Goal: Task Accomplishment & Management: Manage account settings

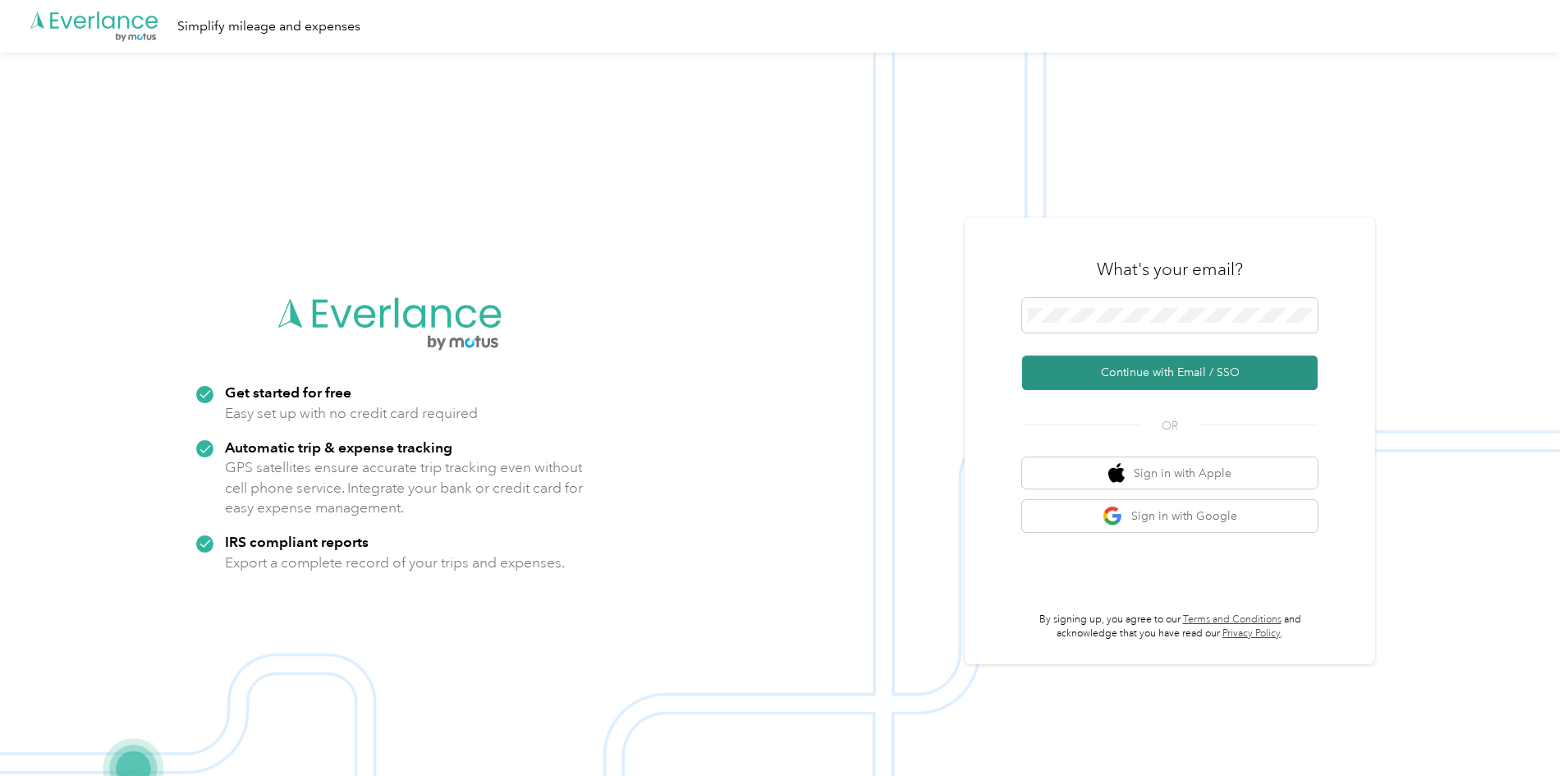
click at [1157, 365] on button "Continue with Email / SSO" at bounding box center [1170, 373] width 295 height 35
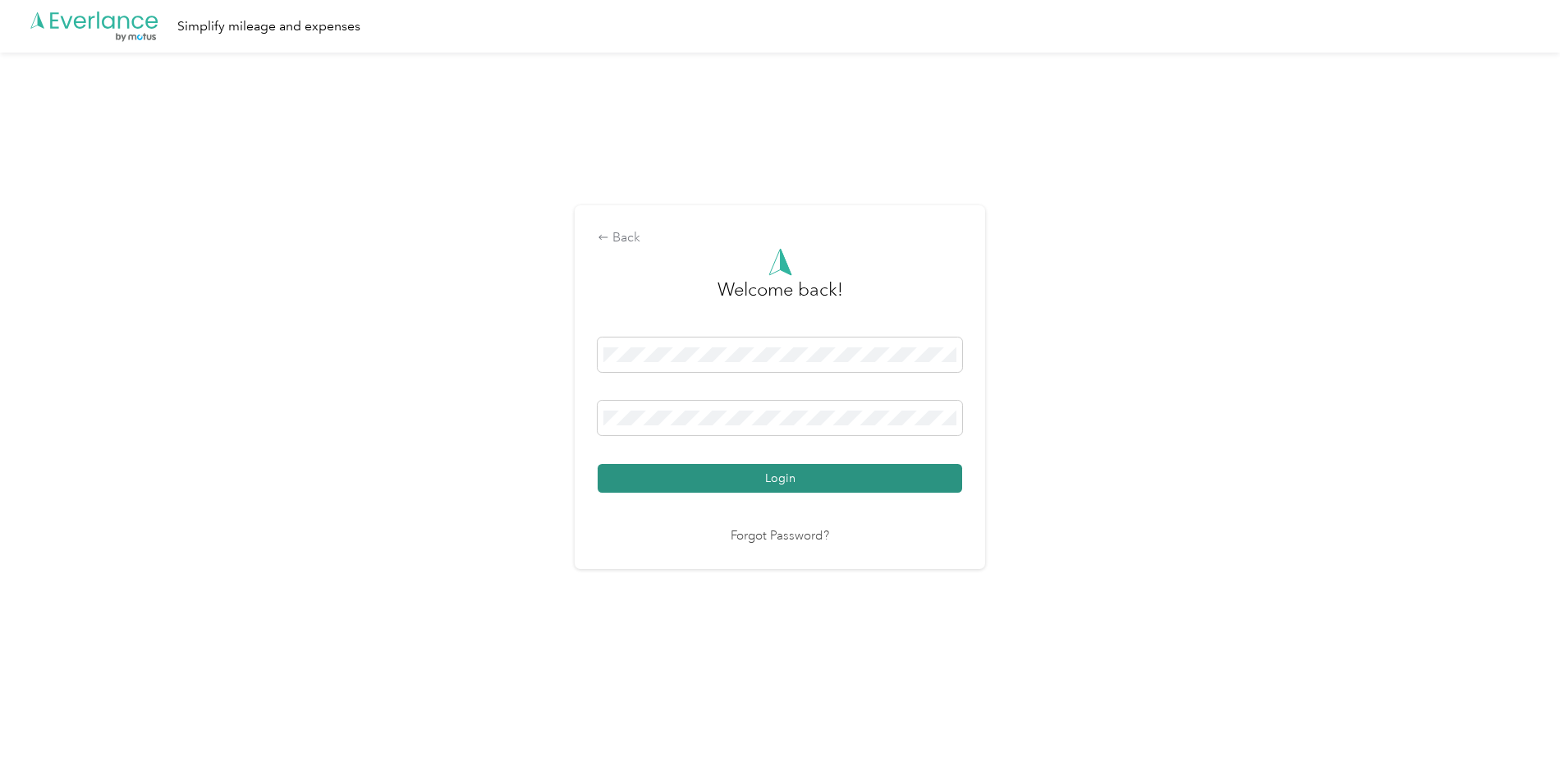
click at [703, 479] on button "Login" at bounding box center [780, 478] width 364 height 29
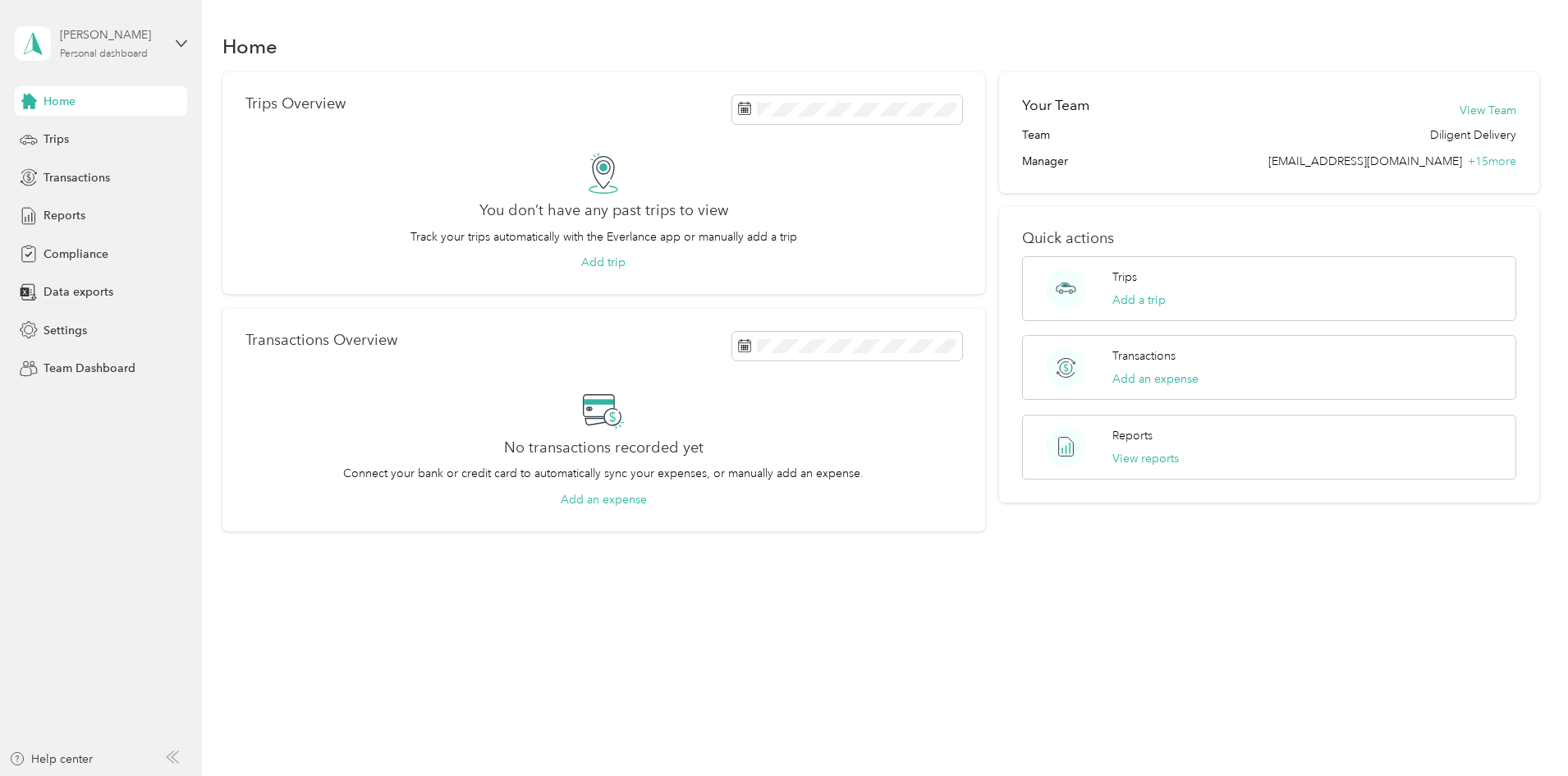
click at [107, 44] on div "[PERSON_NAME] Personal dashboard" at bounding box center [112, 43] width 103 height 33
click at [115, 145] on div "Team dashboard Personal dashboard Log out" at bounding box center [187, 172] width 322 height 104
click at [166, 29] on div "[PERSON_NAME] Personal dashboard" at bounding box center [101, 44] width 173 height 58
click at [103, 129] on div "Team dashboard" at bounding box center [73, 133] width 88 height 17
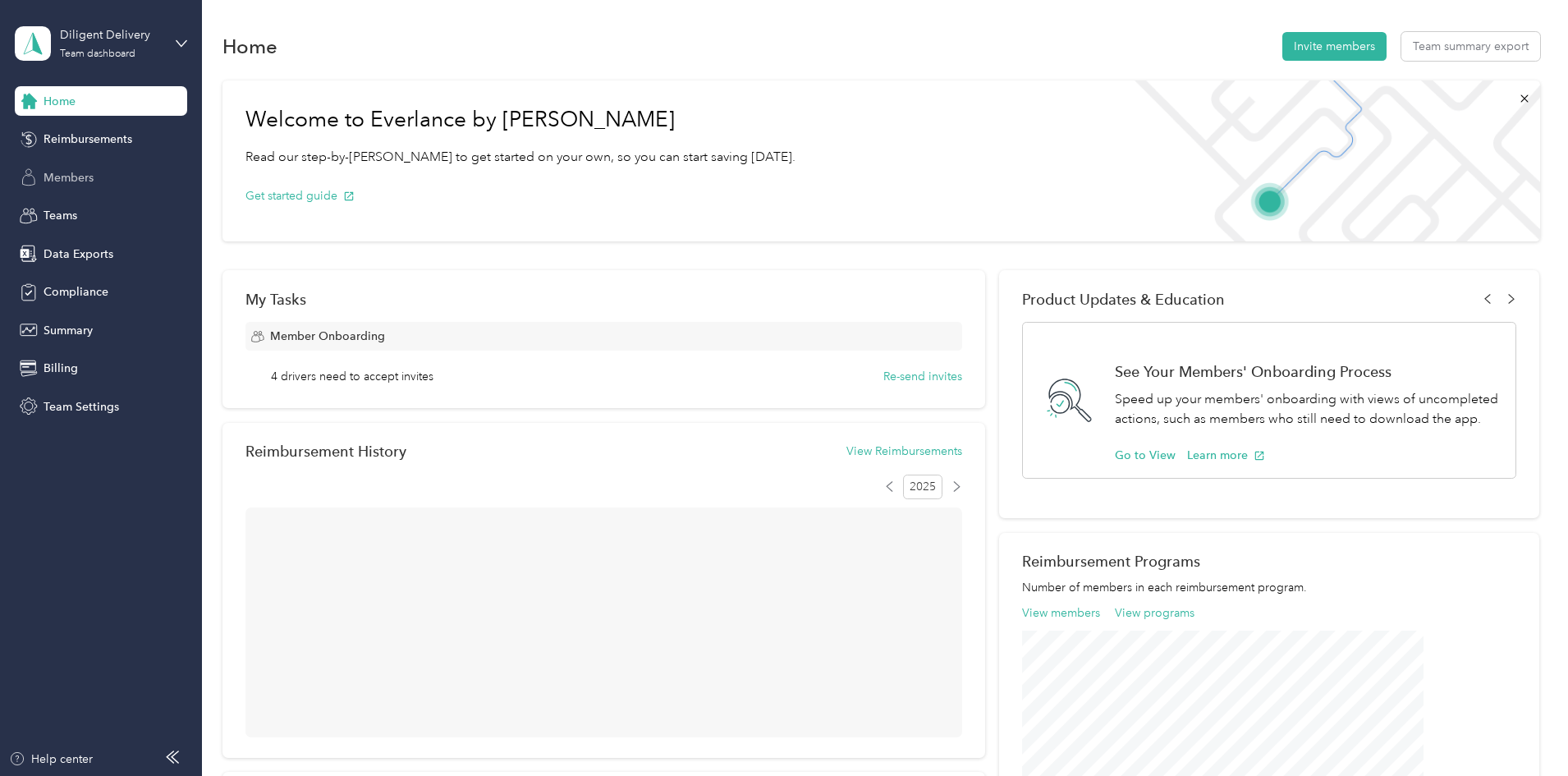
click at [56, 169] on span "Members" at bounding box center [68, 178] width 50 height 17
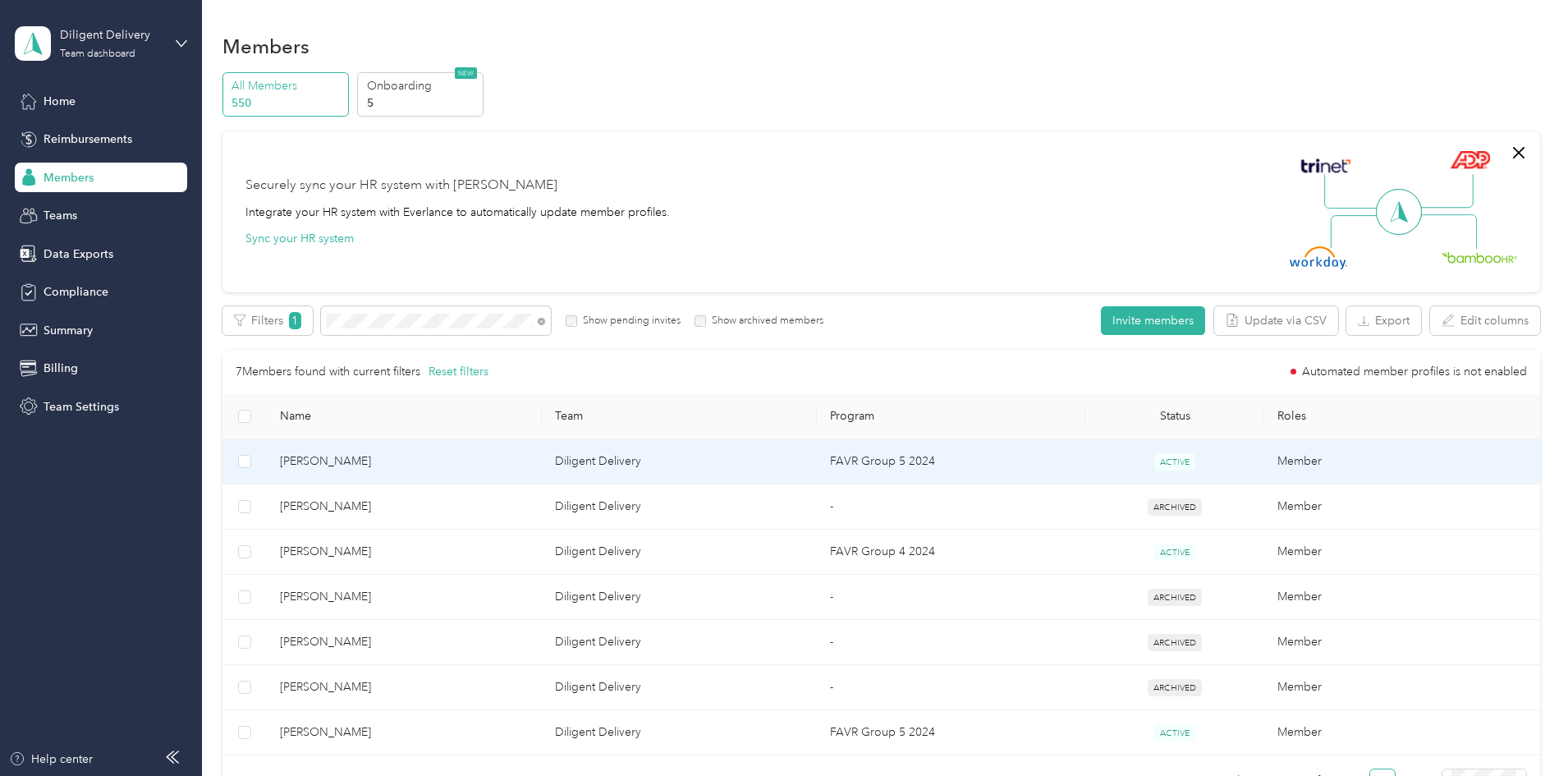
click at [542, 474] on td "[PERSON_NAME]" at bounding box center [404, 462] width 275 height 45
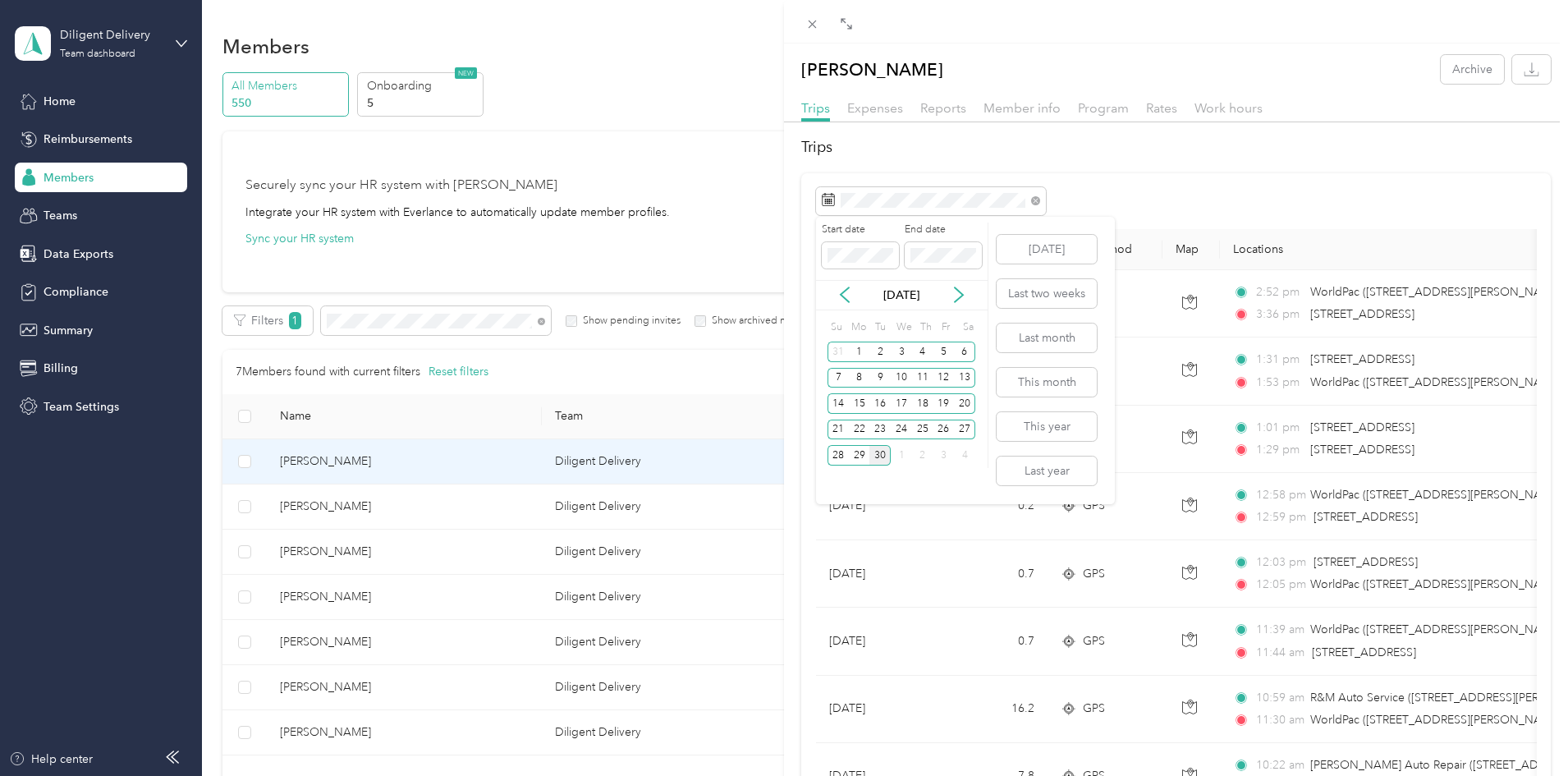
click at [883, 457] on div "30" at bounding box center [880, 456] width 21 height 21
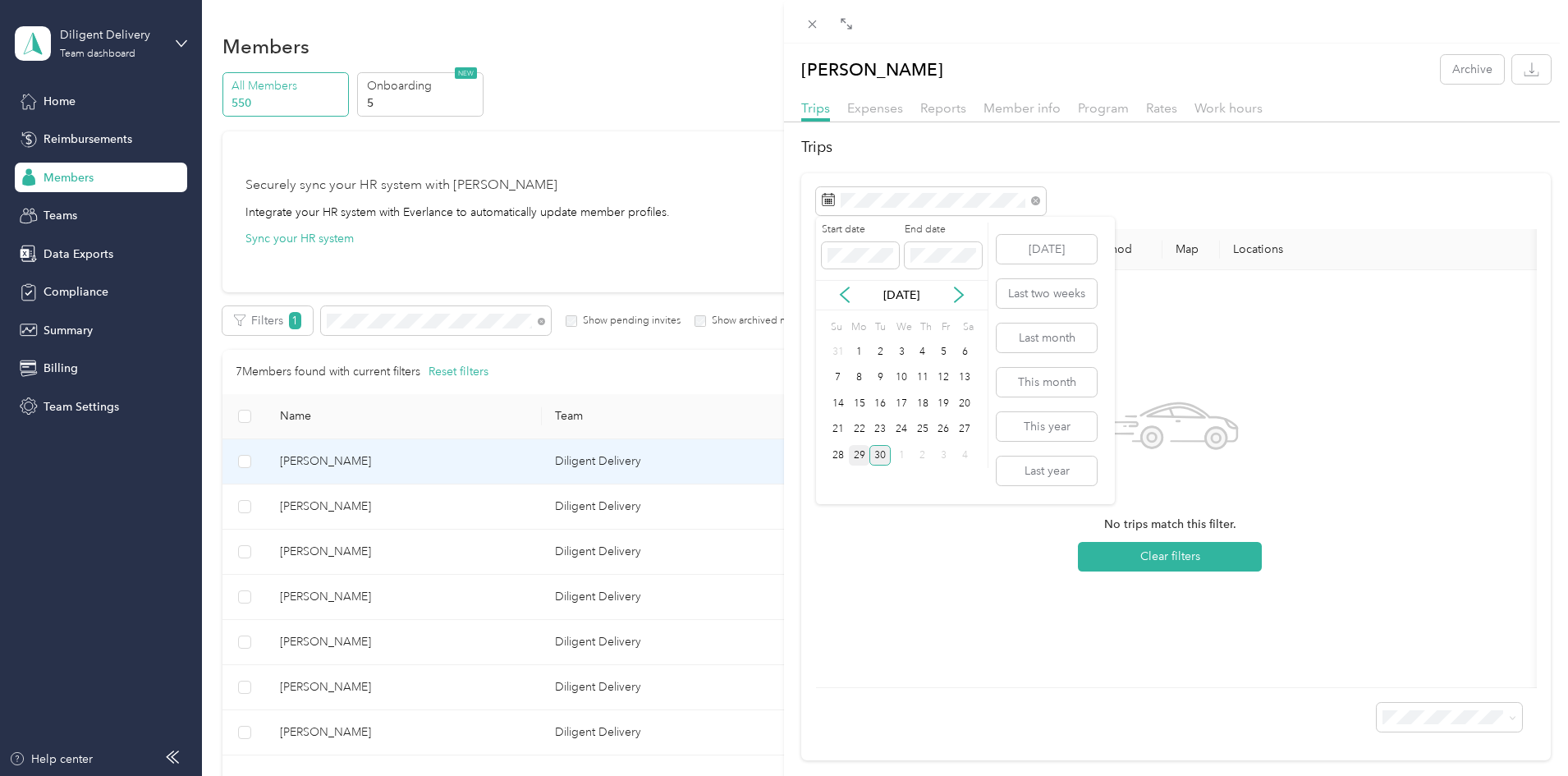
click at [865, 456] on div "29" at bounding box center [859, 456] width 21 height 21
click at [964, 294] on icon at bounding box center [959, 295] width 17 height 17
click at [882, 347] on div "30" at bounding box center [880, 352] width 21 height 21
click at [883, 455] on div "30" at bounding box center [880, 456] width 21 height 21
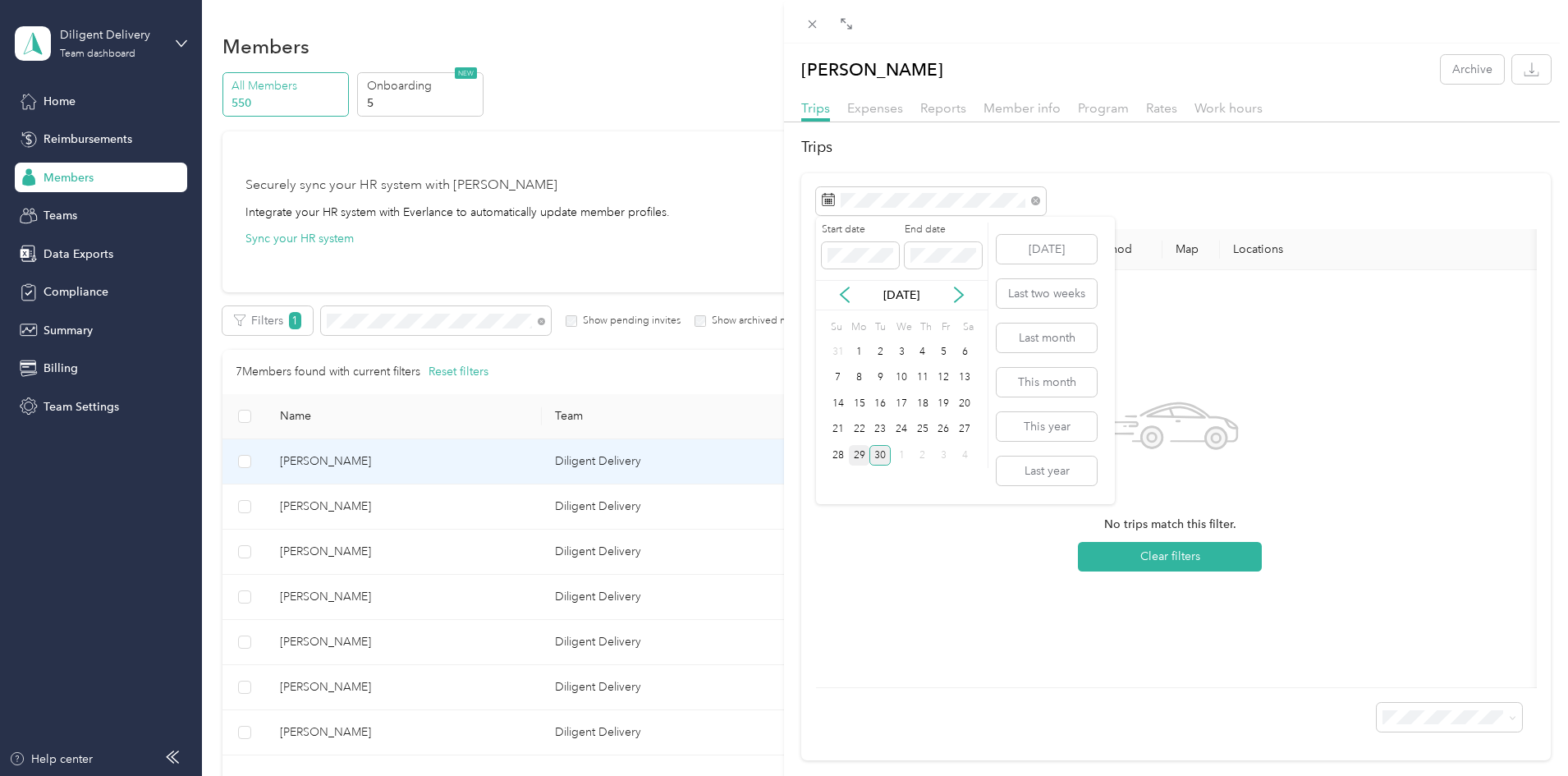
click at [861, 461] on div "29" at bounding box center [859, 456] width 21 height 21
click at [881, 182] on div "Date Mileage (mi) Track Method Map Locations Mileage value Purpose No trips mat…" at bounding box center [1176, 467] width 750 height 588
click at [842, 449] on div "28" at bounding box center [838, 456] width 21 height 21
click at [844, 448] on div "28" at bounding box center [838, 456] width 21 height 21
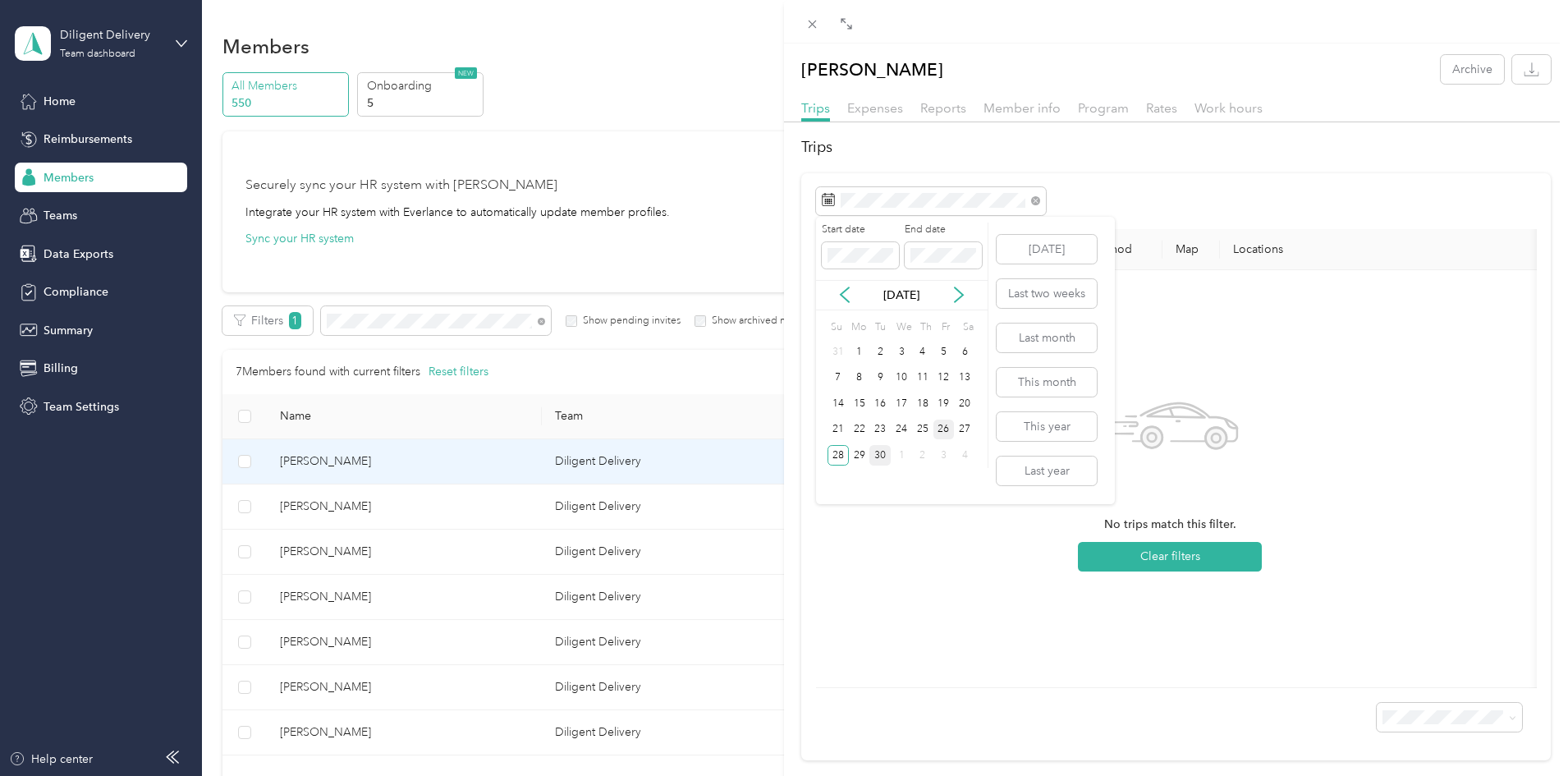
click at [945, 429] on div "26" at bounding box center [944, 430] width 21 height 21
click at [945, 426] on div "26" at bounding box center [944, 430] width 21 height 21
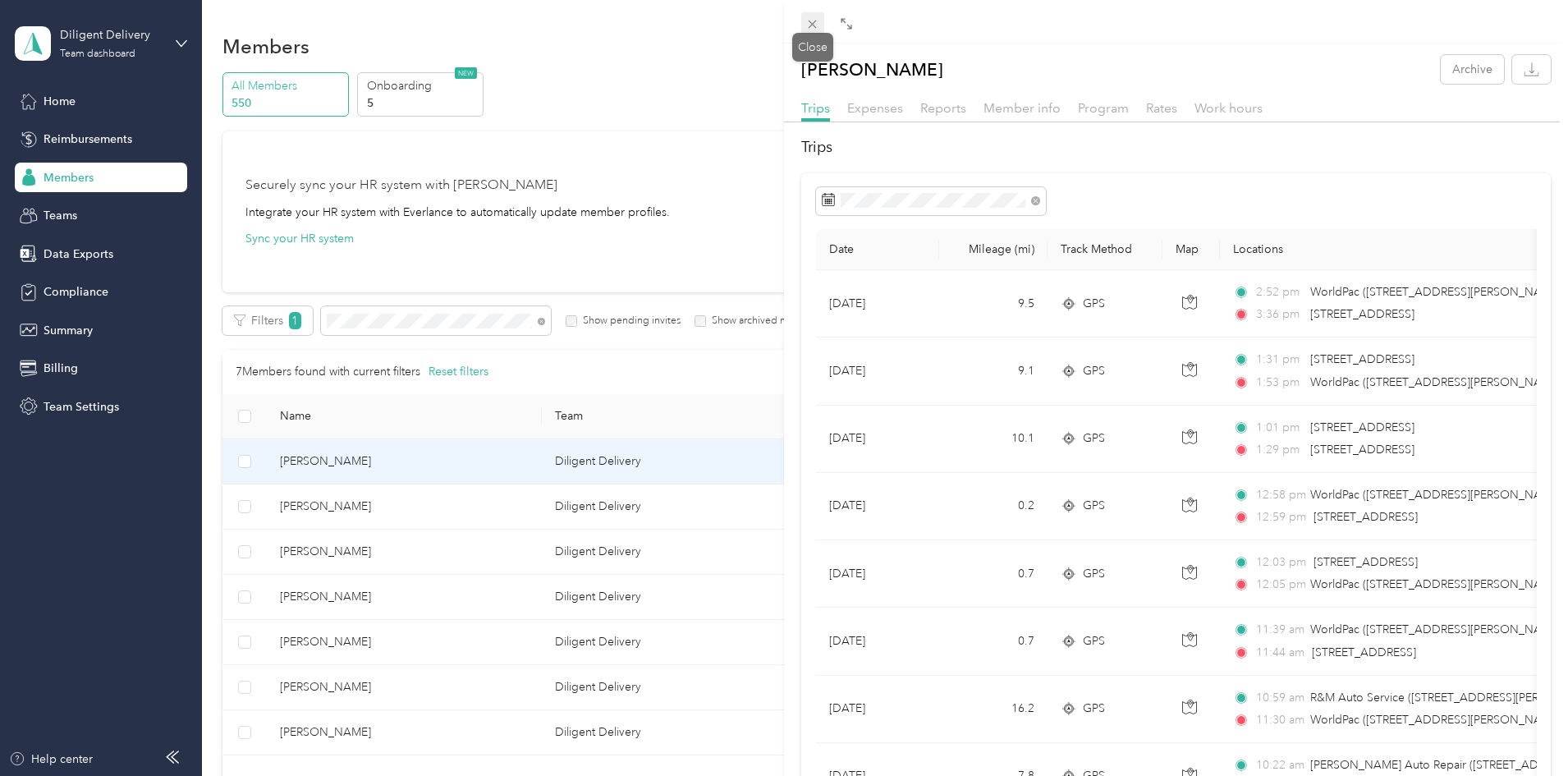
click at [820, 14] on span at bounding box center [812, 24] width 23 height 23
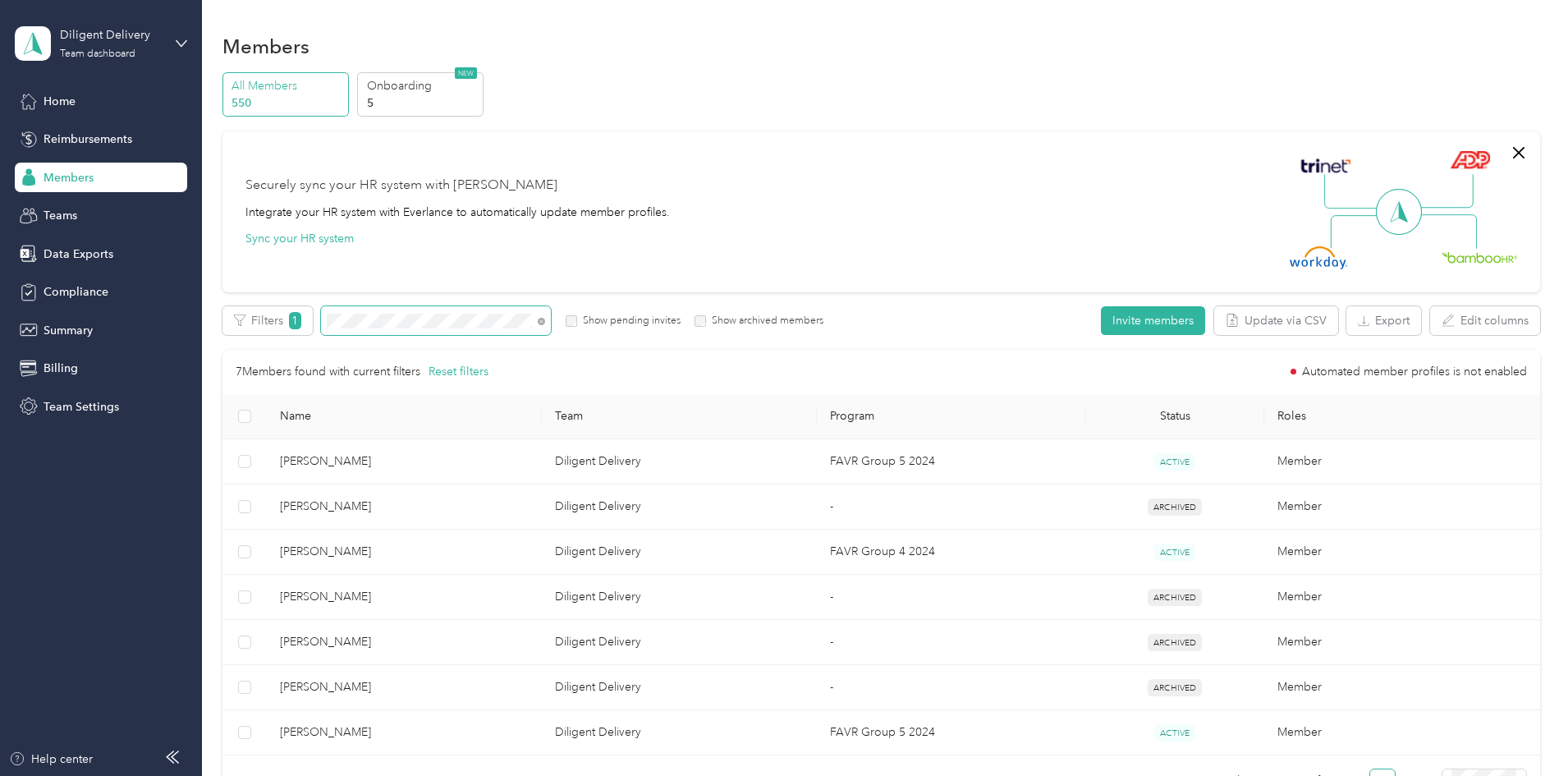
click at [413, 301] on div "All Members 550 Onboarding 5 NEW Securely sync your HR system with Everlance In…" at bounding box center [881, 447] width 1318 height 751
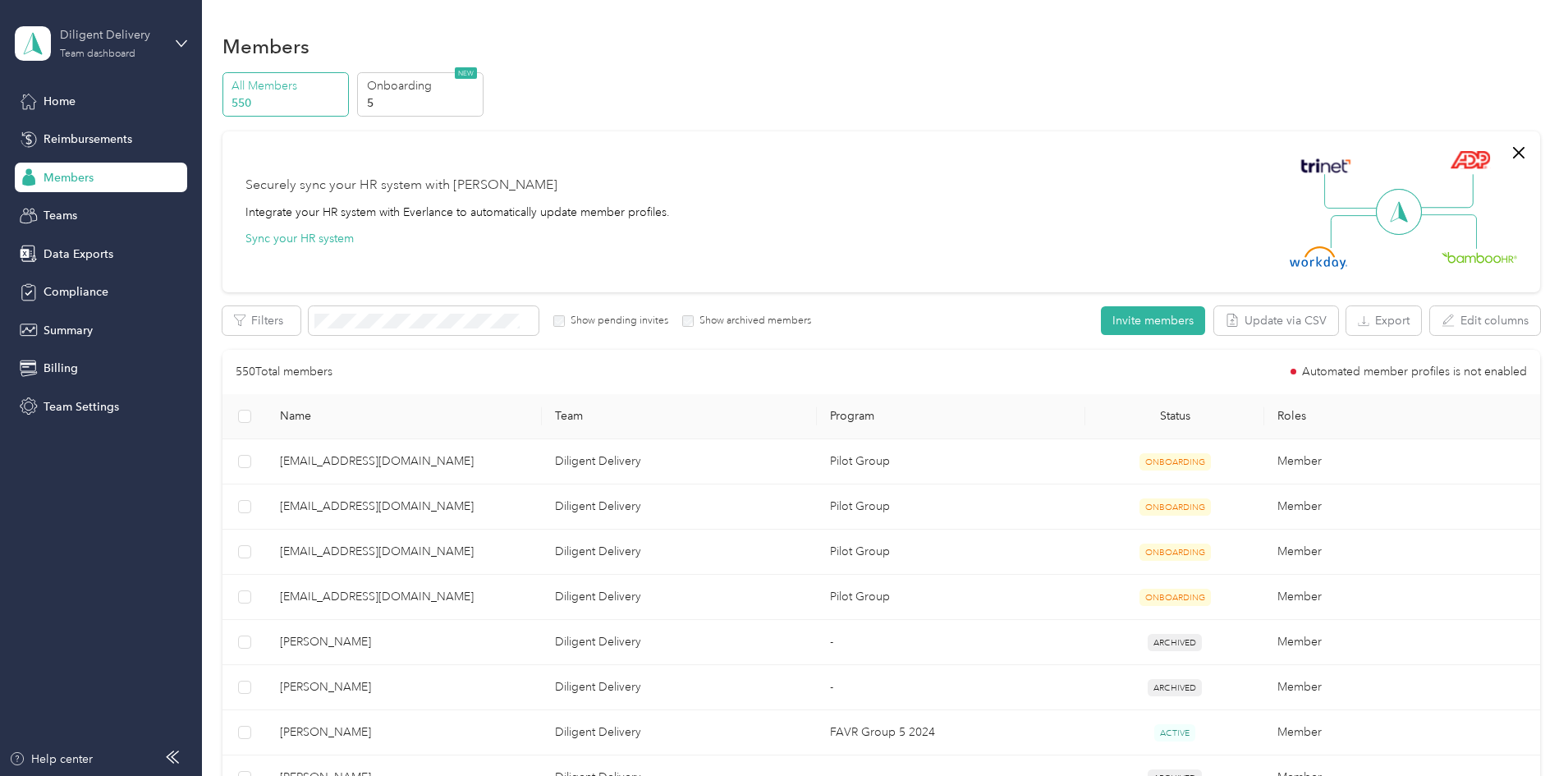
click at [105, 55] on div "Team dashboard" at bounding box center [98, 54] width 76 height 10
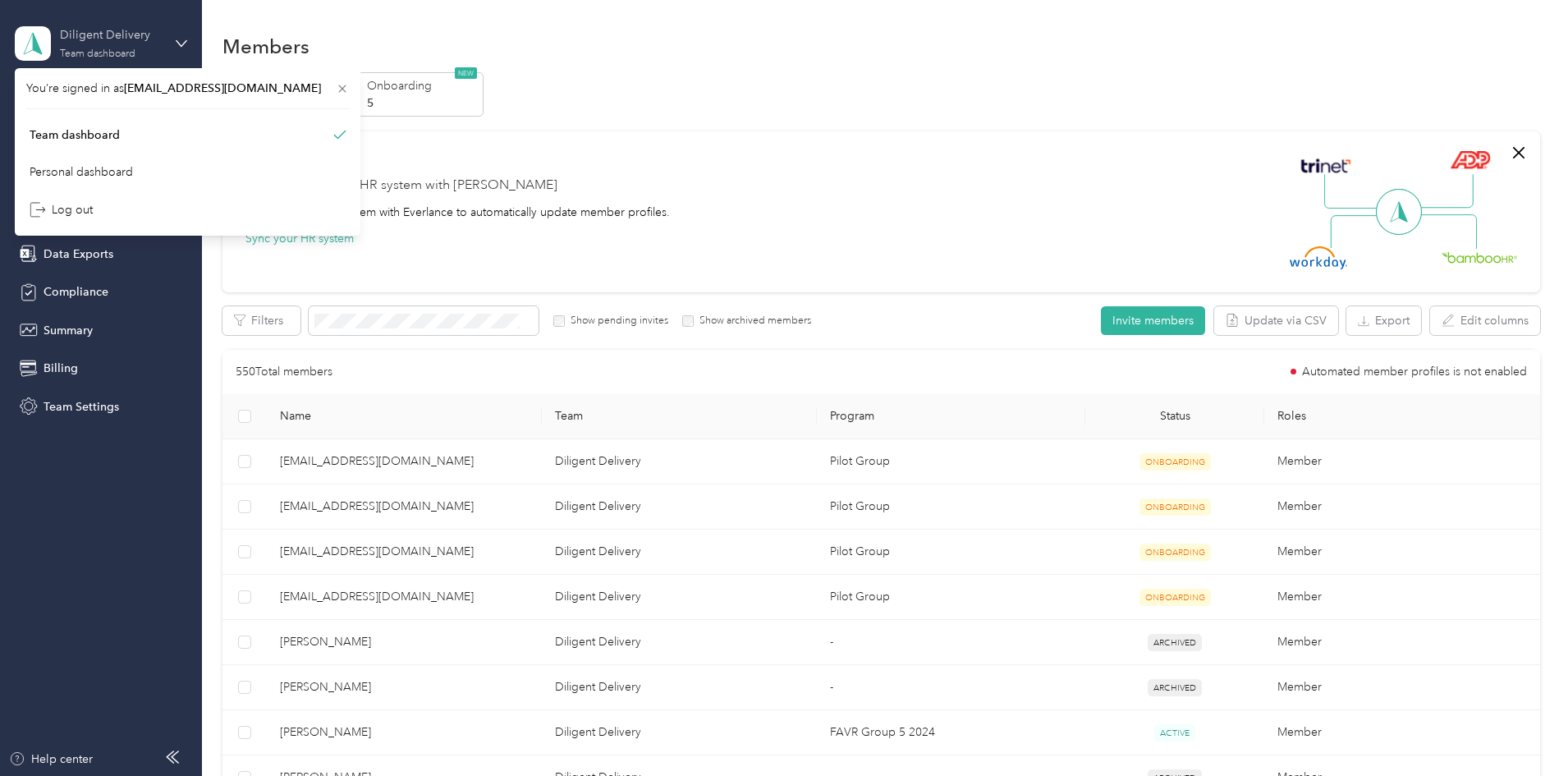
click at [105, 53] on div "Team dashboard" at bounding box center [98, 54] width 76 height 10
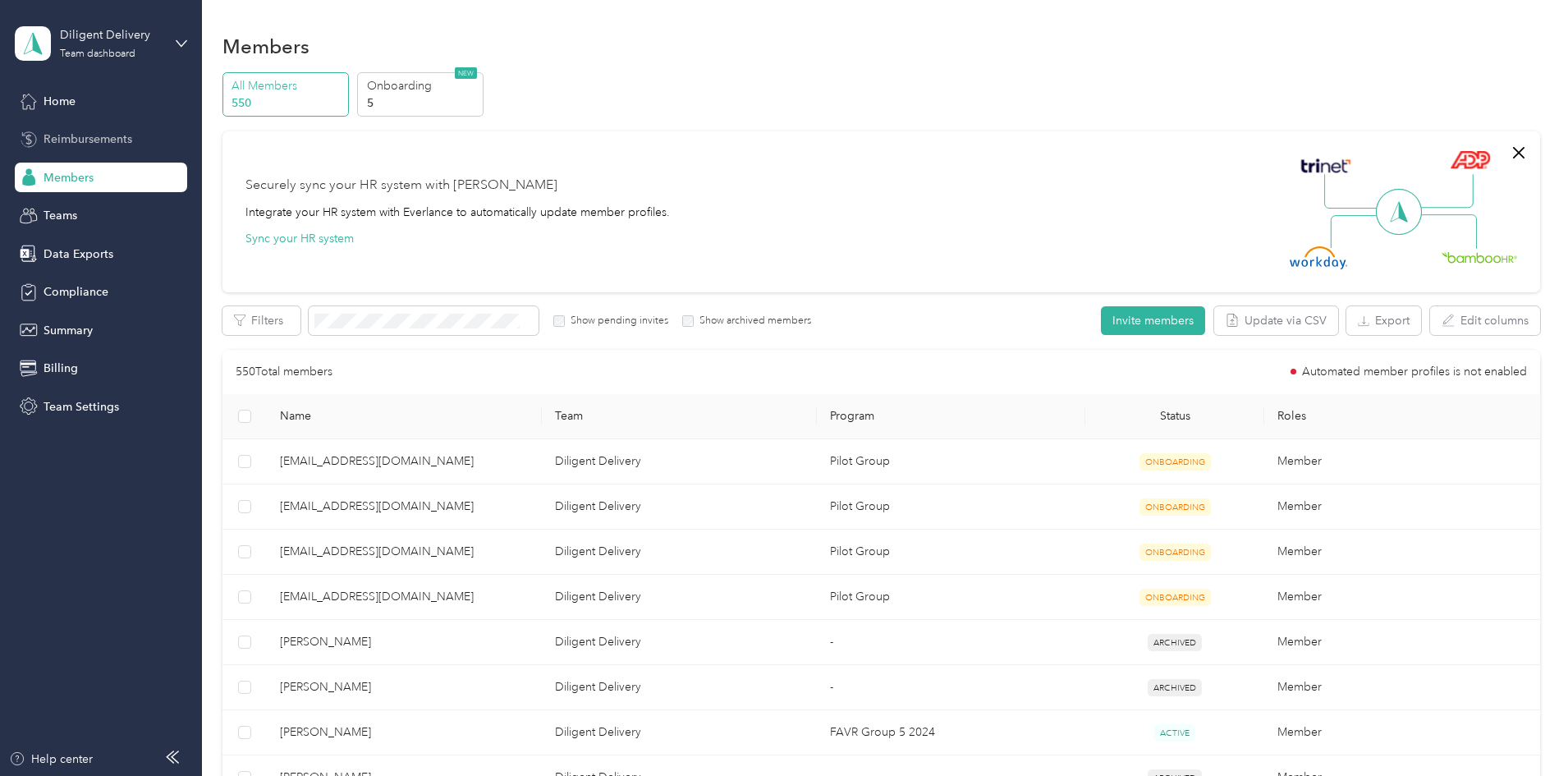
click at [108, 135] on span "Reimbursements" at bounding box center [88, 140] width 89 height 17
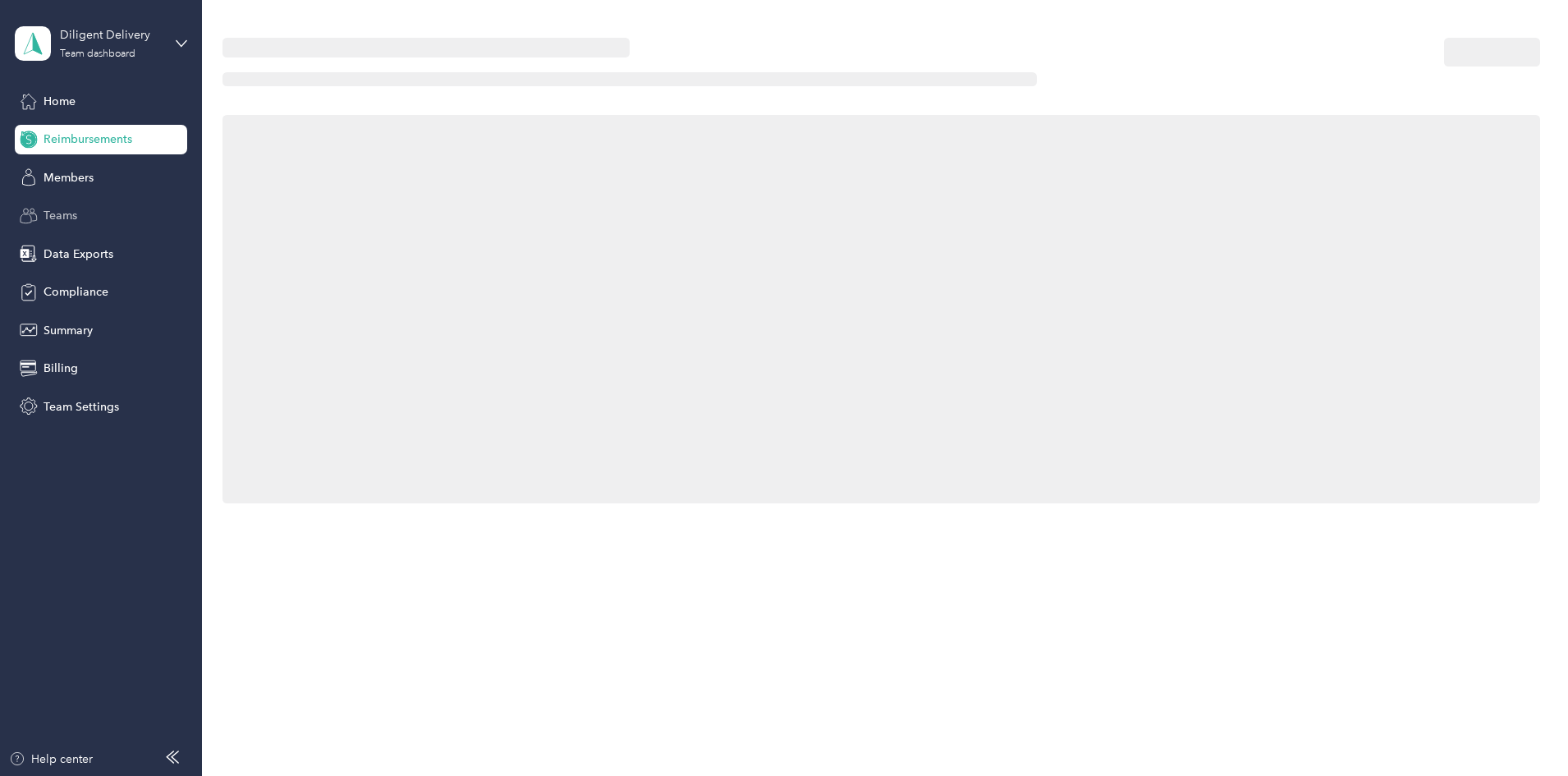
click at [132, 224] on div "Teams" at bounding box center [101, 216] width 173 height 30
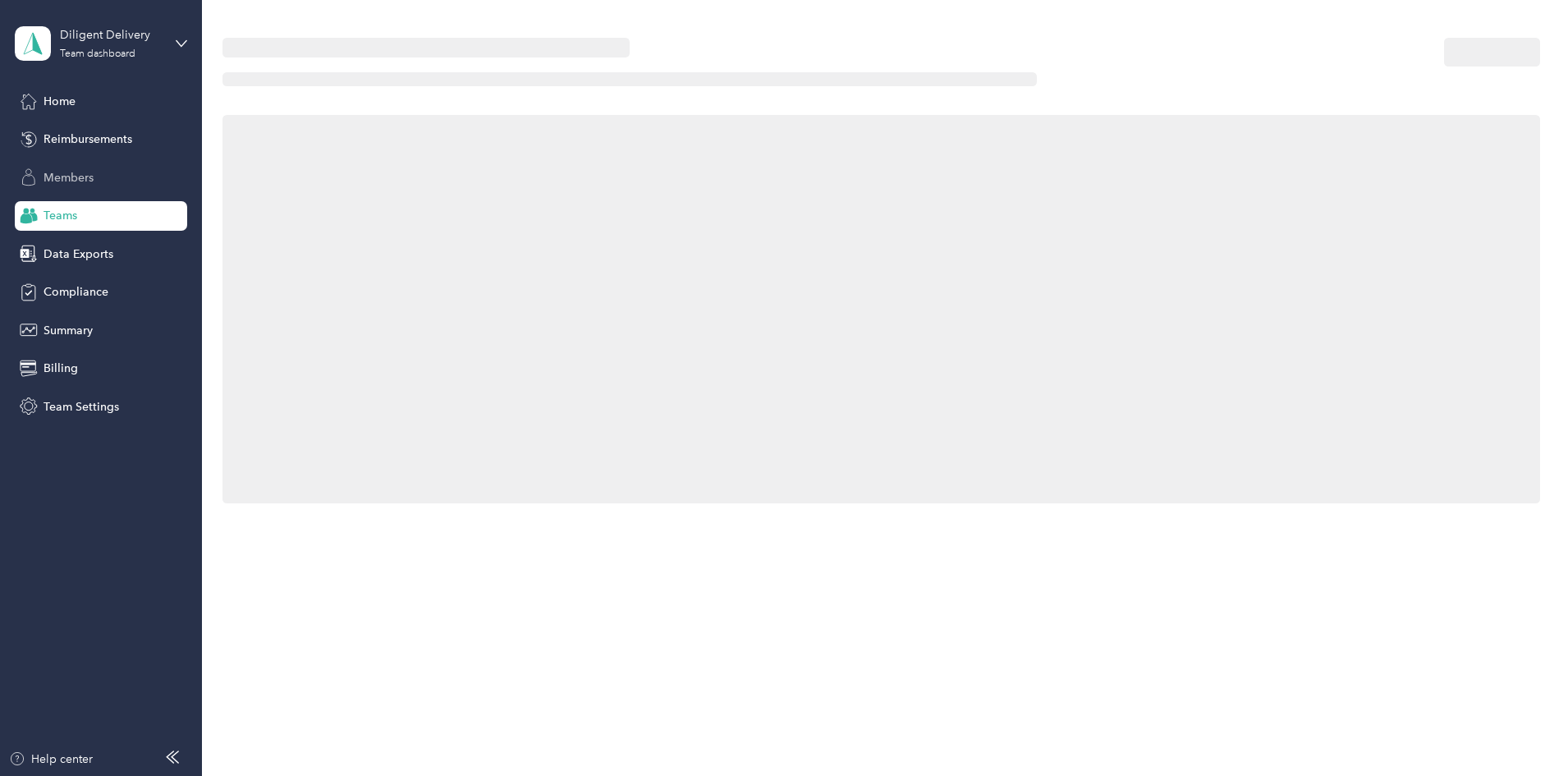
click at [136, 191] on div "Members" at bounding box center [101, 178] width 173 height 30
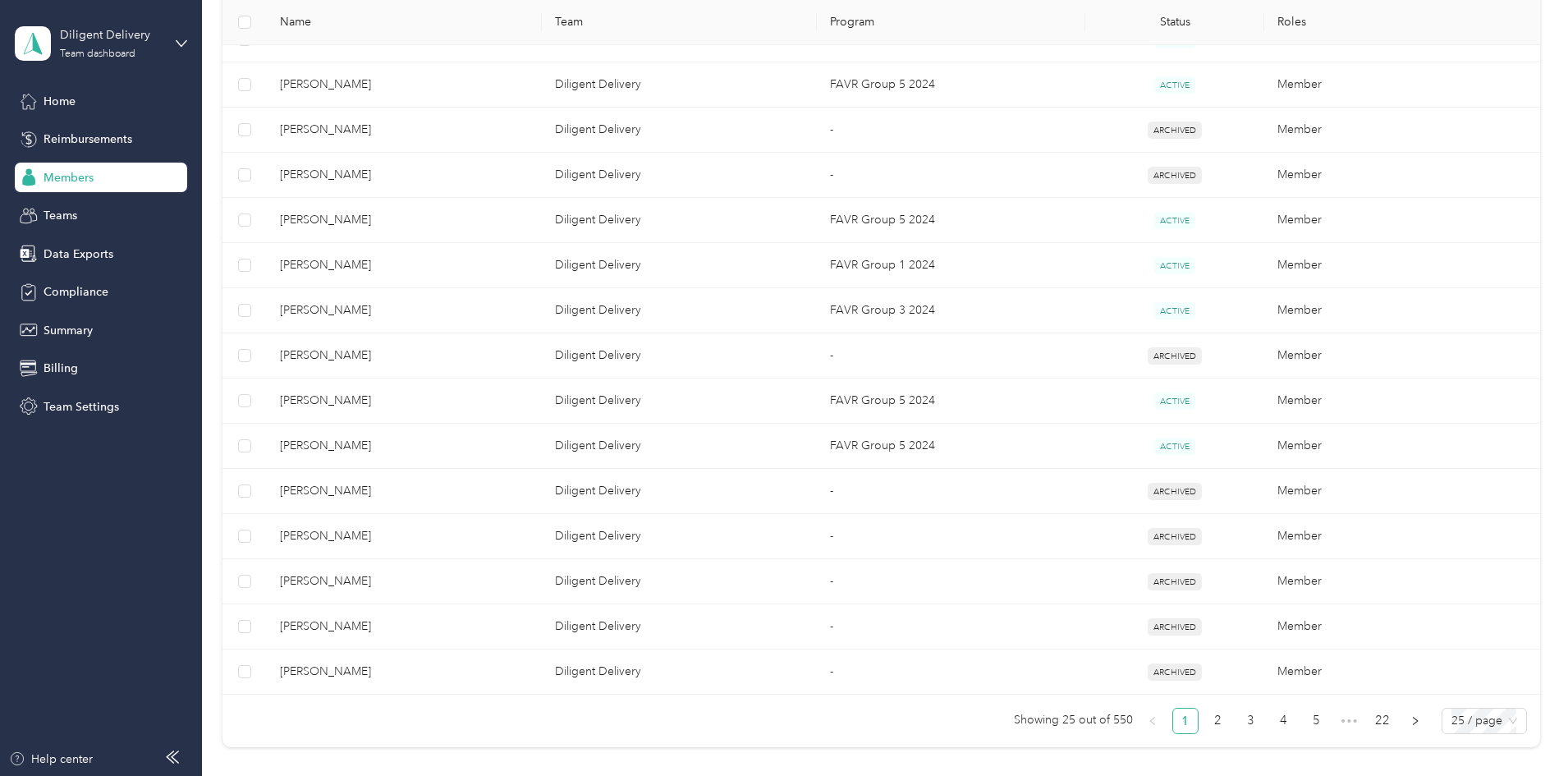
scroll to position [1029, 0]
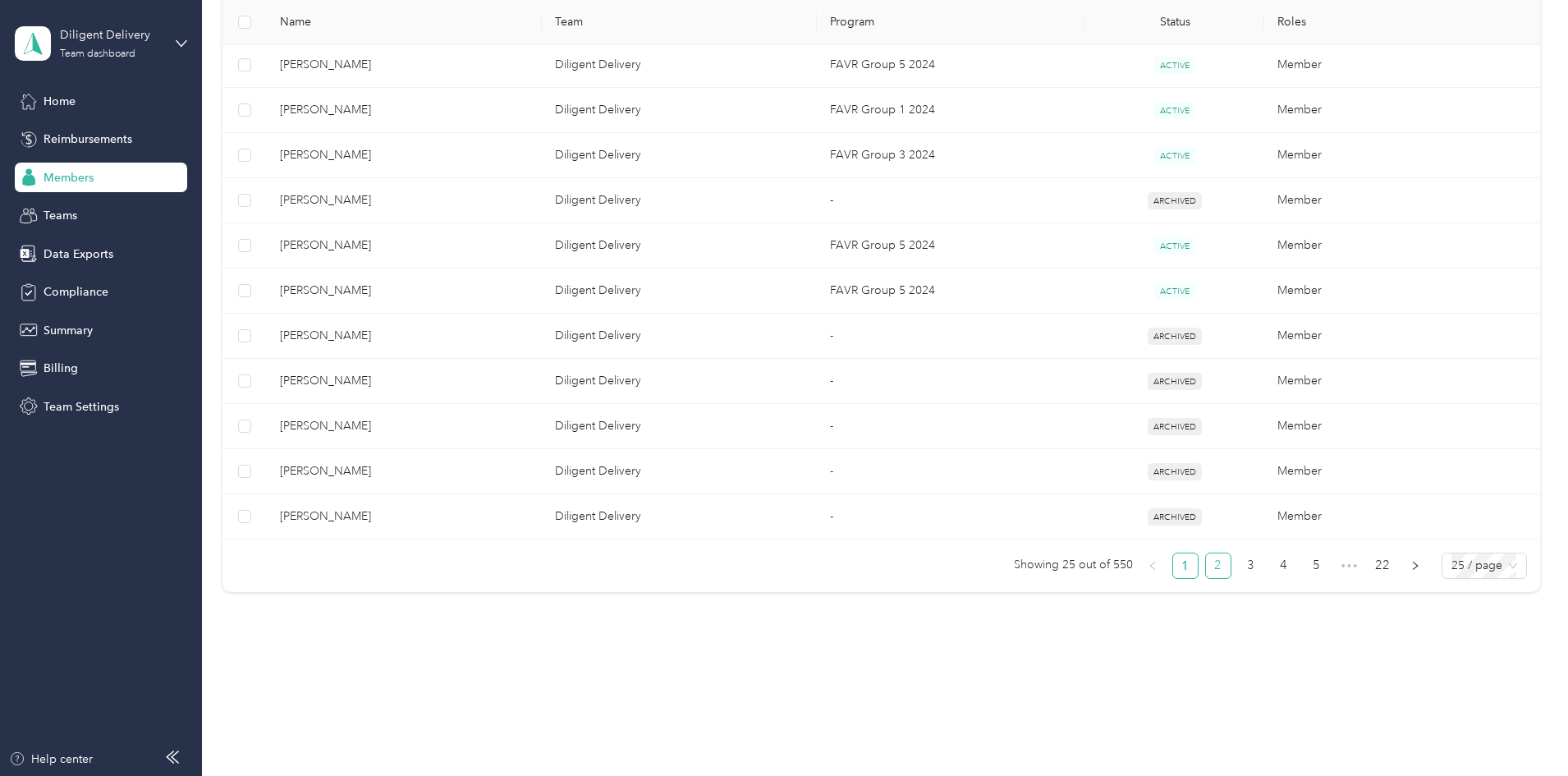
click at [1206, 567] on link "2" at bounding box center [1218, 566] width 24 height 24
click at [1239, 562] on link "3" at bounding box center [1251, 566] width 24 height 24
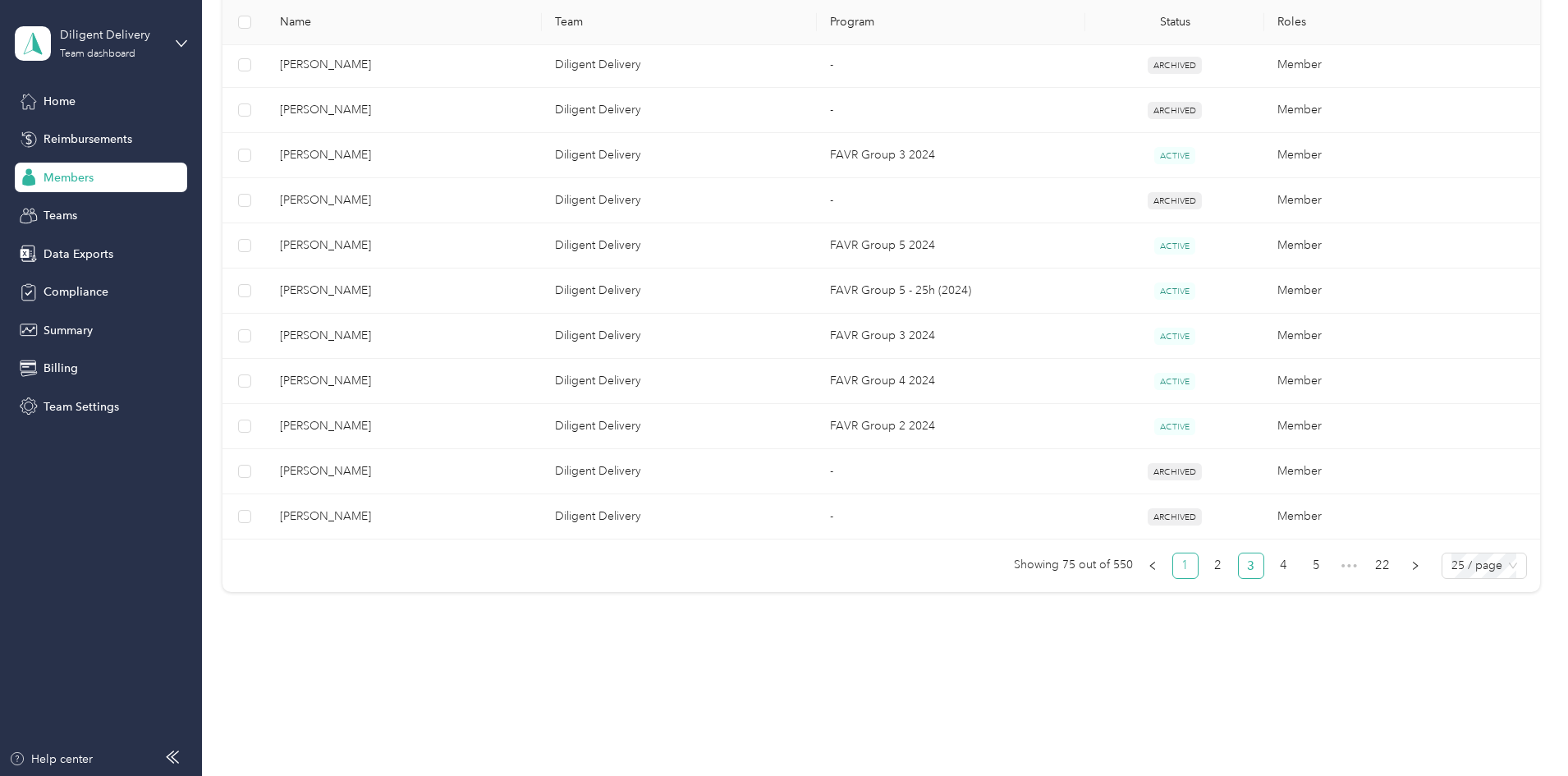
click at [1173, 572] on link "1" at bounding box center [1185, 566] width 24 height 24
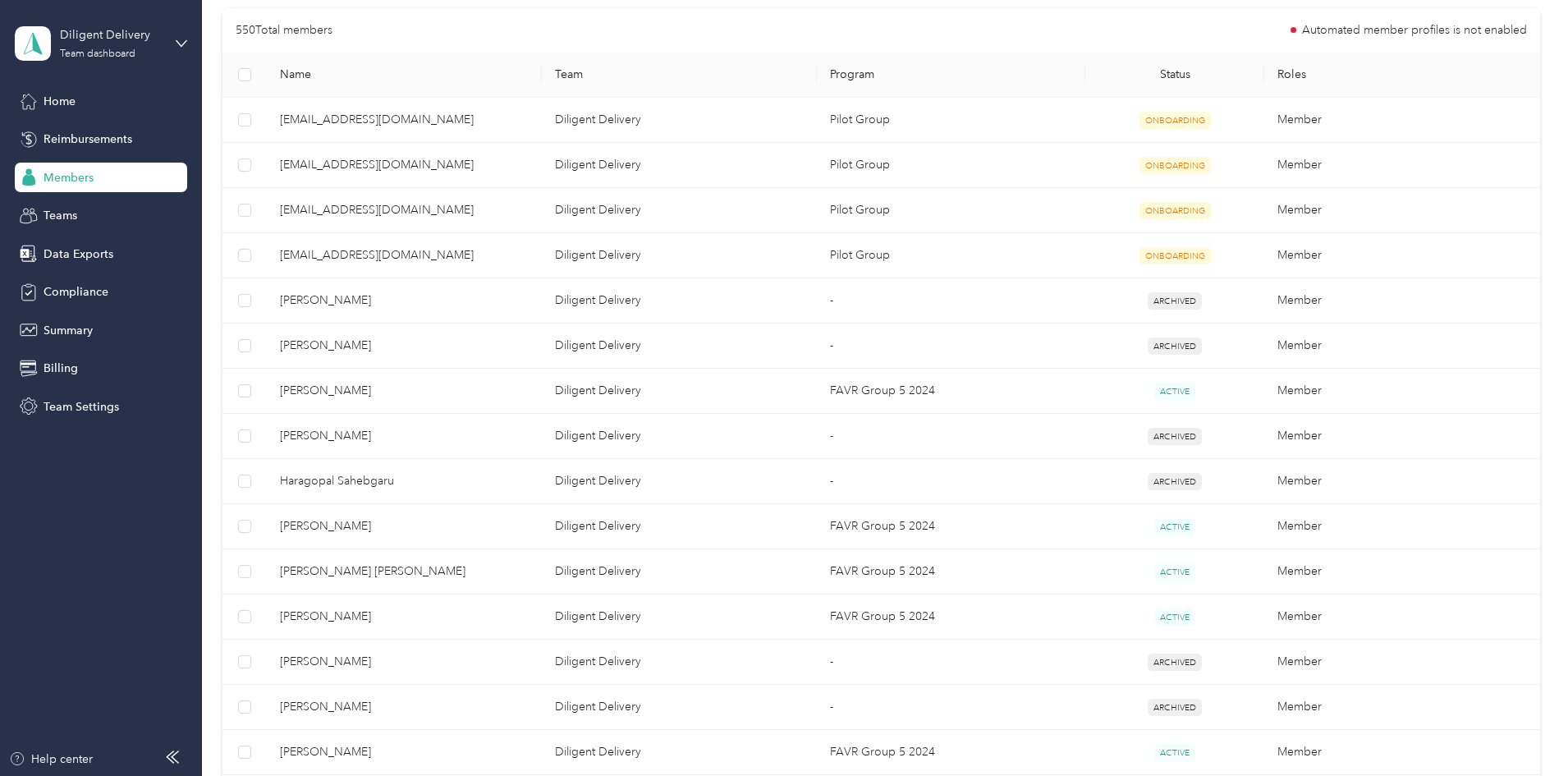
scroll to position [575, 0]
